Goal: Information Seeking & Learning: Learn about a topic

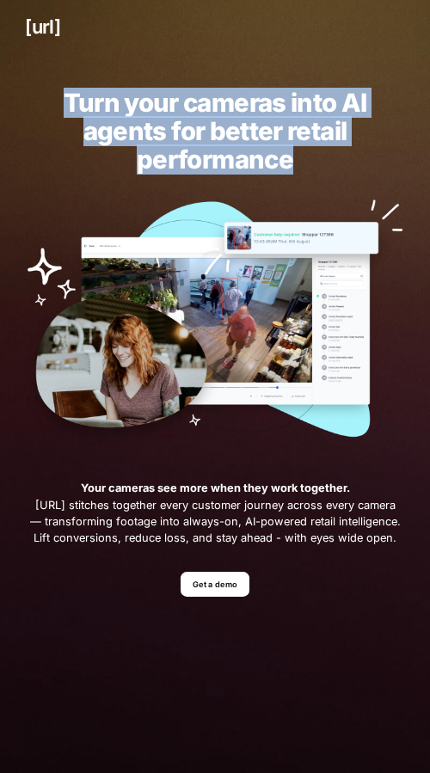
drag, startPoint x: 58, startPoint y: 95, endPoint x: 305, endPoint y: 154, distance: 253.7
click at [305, 154] on h2 "Turn your cameras into AI agents for better retail performance" at bounding box center [214, 131] width 379 height 85
click at [306, 155] on h2 "Turn your cameras into AI agents for better retail performance" at bounding box center [214, 131] width 379 height 85
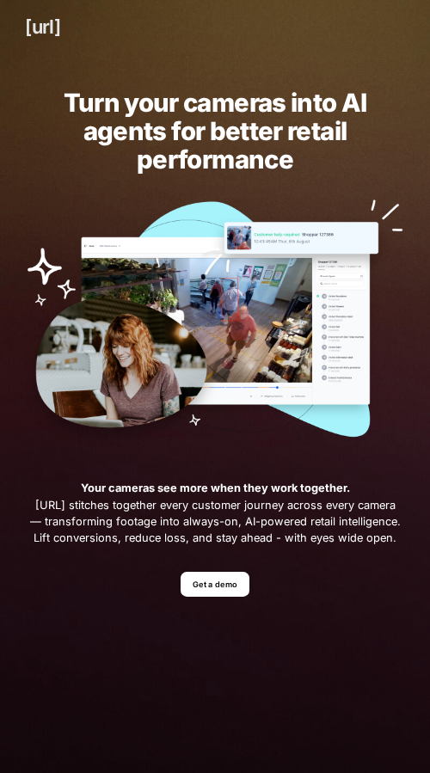
click at [58, 20] on link "[URL]" at bounding box center [42, 27] width 35 height 28
click at [219, 583] on link "Get a demo" at bounding box center [216, 584] width 70 height 25
